Goal: Transaction & Acquisition: Purchase product/service

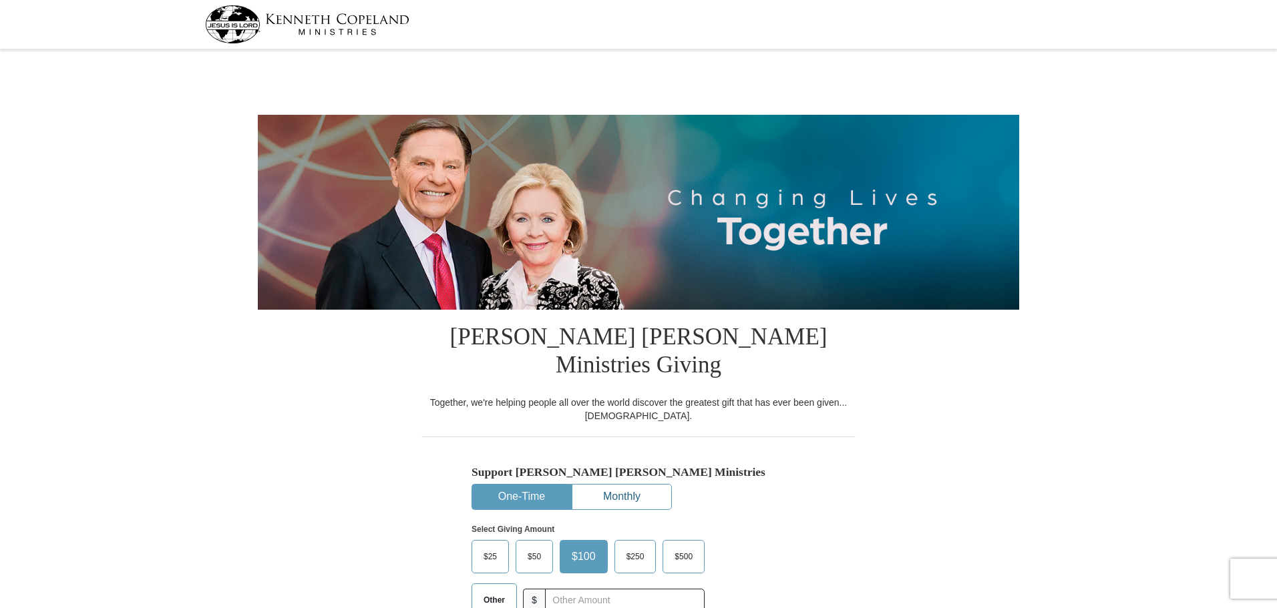
select select "KS"
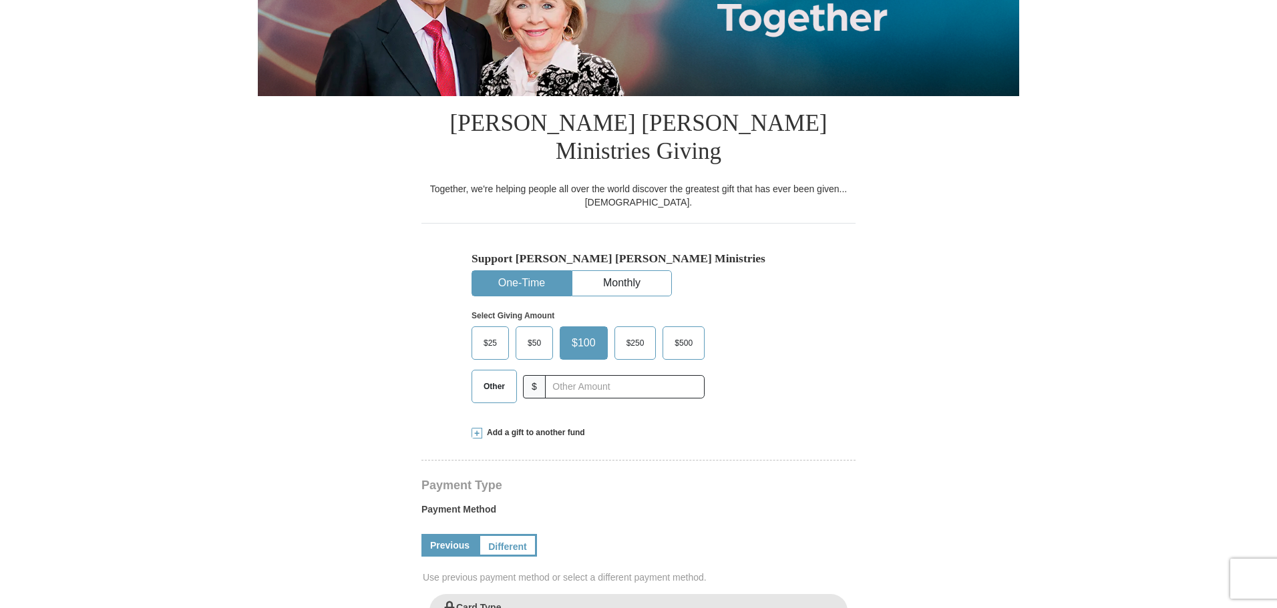
scroll to position [267, 0]
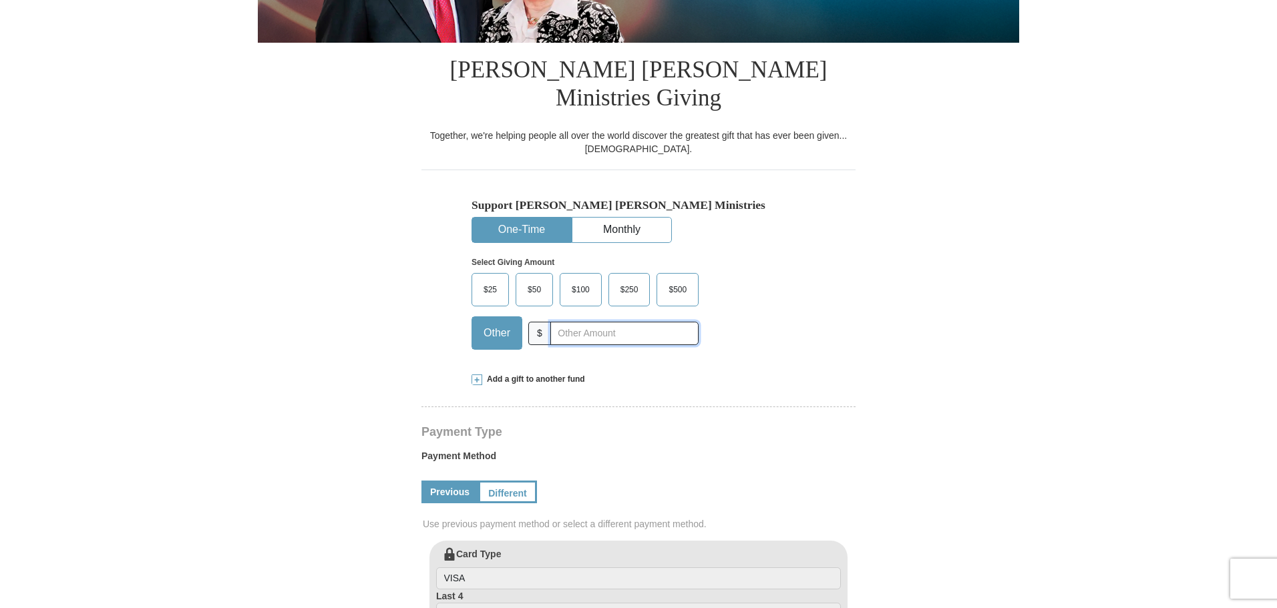
click at [565, 322] on input "text" at bounding box center [624, 333] width 148 height 23
type input "30.00"
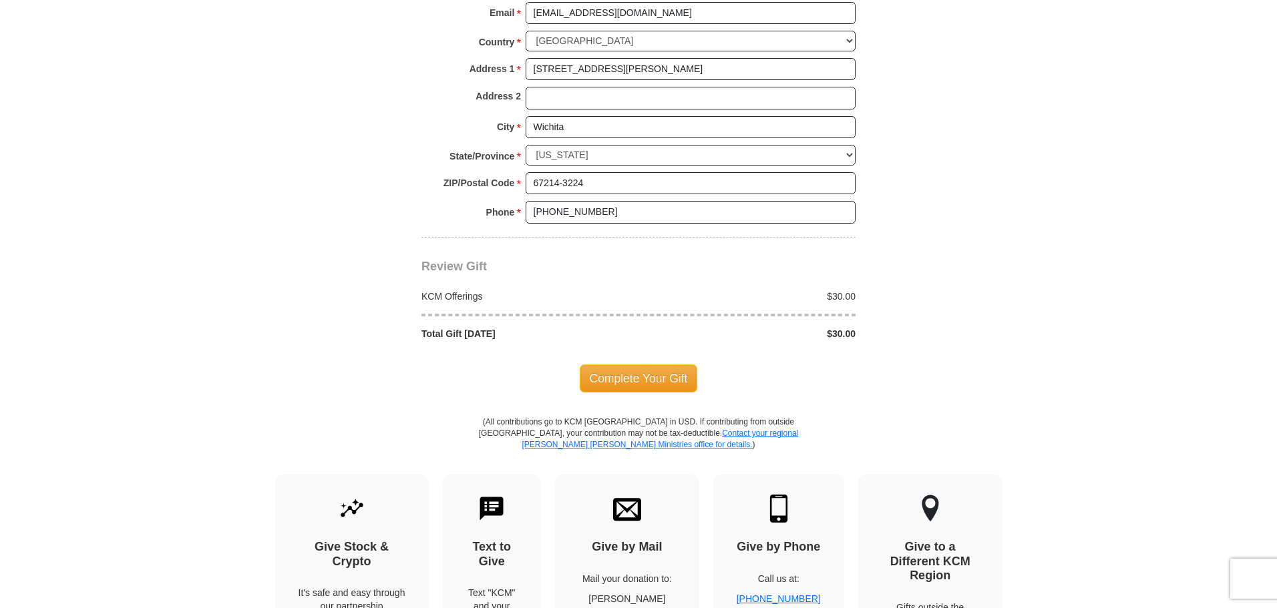
scroll to position [1068, 0]
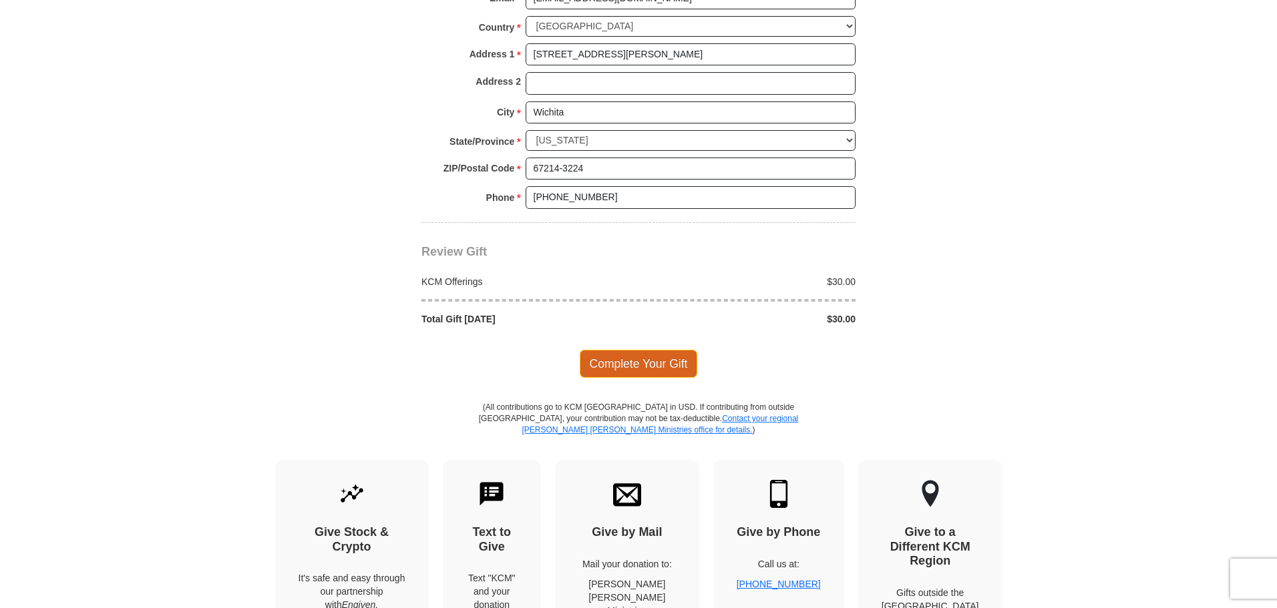
click at [637, 350] on span "Complete Your Gift" at bounding box center [639, 364] width 118 height 28
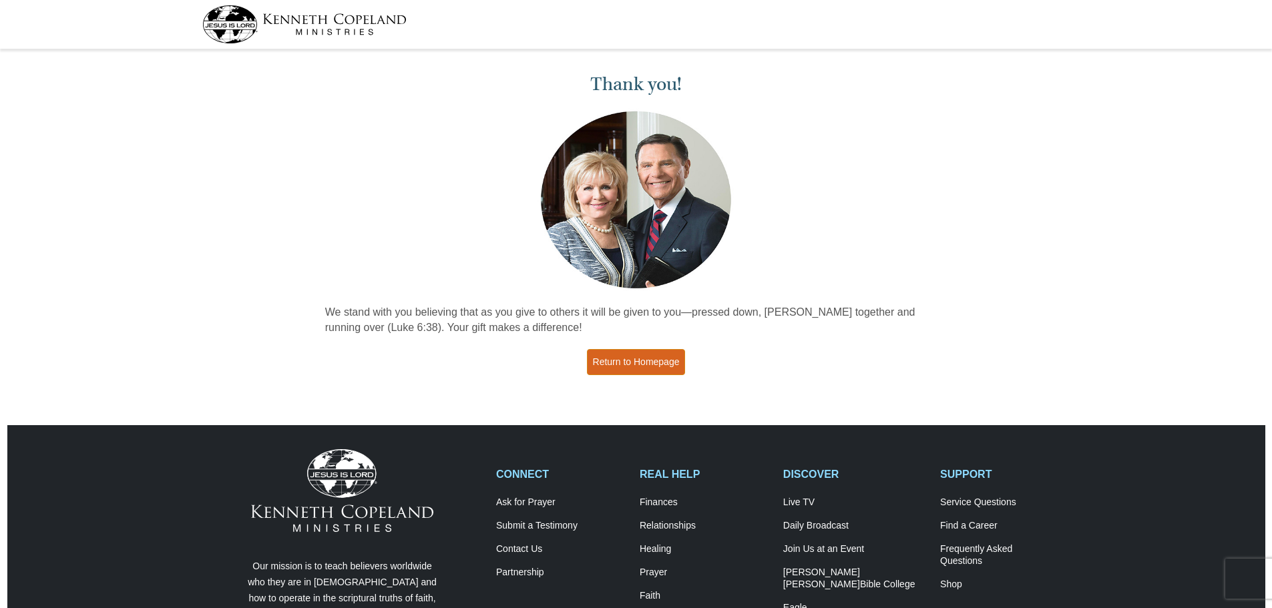
click at [649, 363] on link "Return to Homepage" at bounding box center [636, 362] width 99 height 26
